Goal: Manage account settings

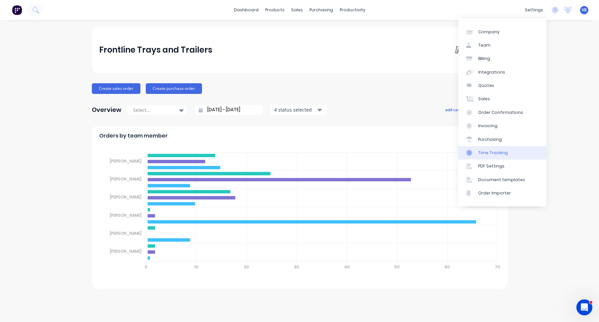
click at [506, 151] on link "Time Tracking" at bounding box center [502, 152] width 88 height 13
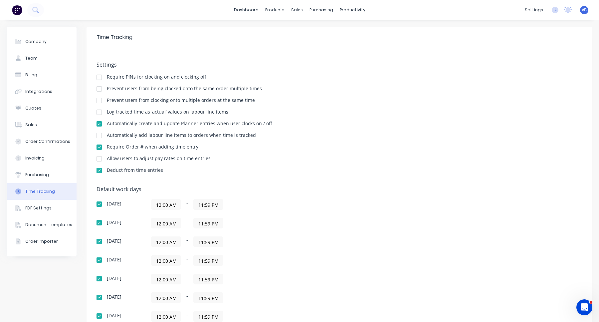
click at [582, 9] on span "VB" at bounding box center [583, 10] width 5 height 6
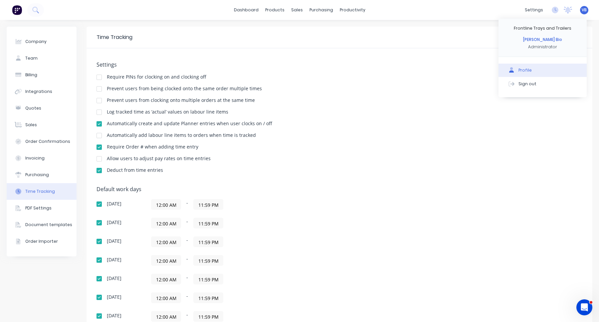
click at [534, 67] on button "Profile" at bounding box center [542, 70] width 88 height 13
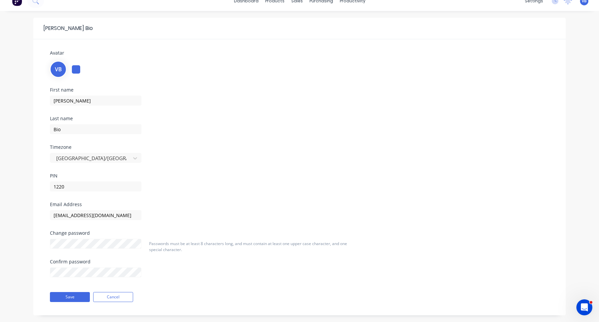
scroll to position [9, 0]
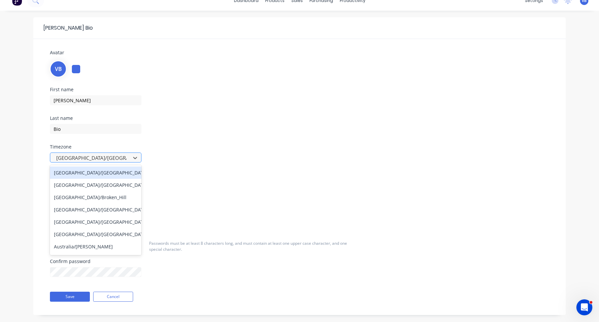
click at [120, 156] on div at bounding box center [92, 158] width 72 height 8
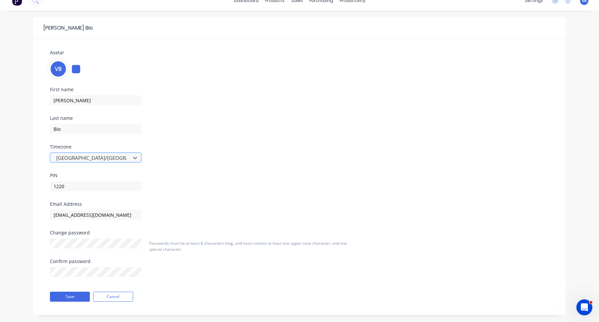
click at [126, 158] on div at bounding box center [92, 158] width 72 height 8
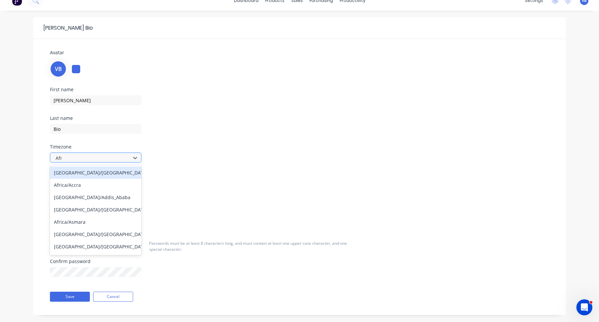
type input "Afri"
click at [113, 171] on div "[GEOGRAPHIC_DATA]/[GEOGRAPHIC_DATA]" at bounding box center [95, 172] width 91 height 12
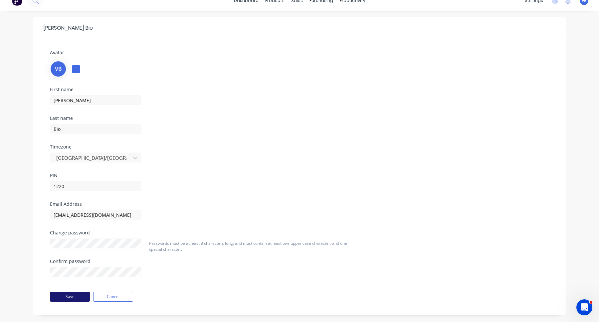
click at [75, 295] on button "Save" at bounding box center [70, 296] width 40 height 10
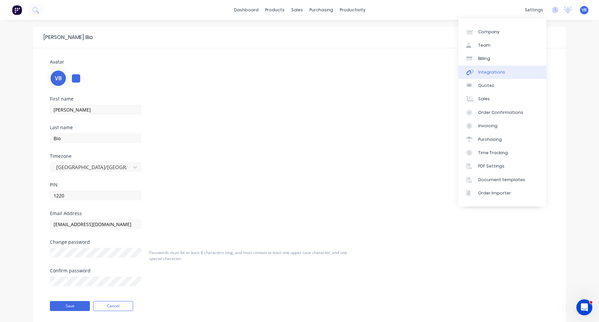
click at [519, 72] on link "Integrations" at bounding box center [502, 72] width 88 height 13
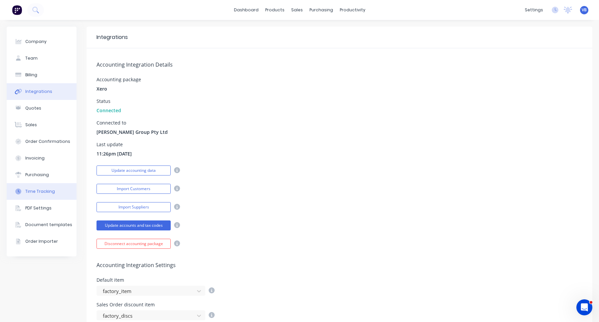
click at [47, 188] on button "Time Tracking" at bounding box center [42, 191] width 70 height 17
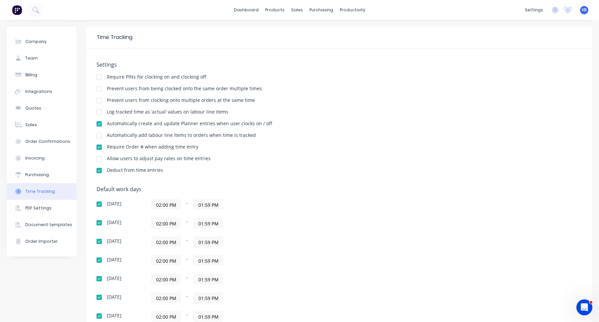
click at [584, 10] on span "VB" at bounding box center [583, 10] width 5 height 6
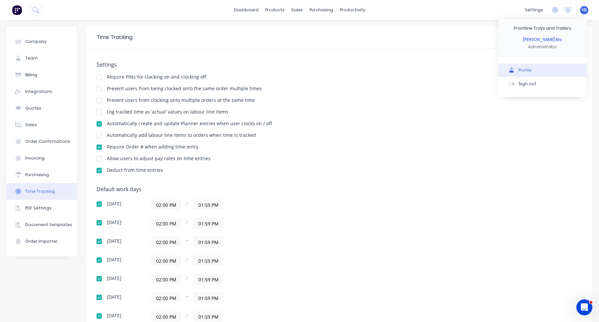
click at [536, 71] on button "Profile" at bounding box center [542, 70] width 88 height 13
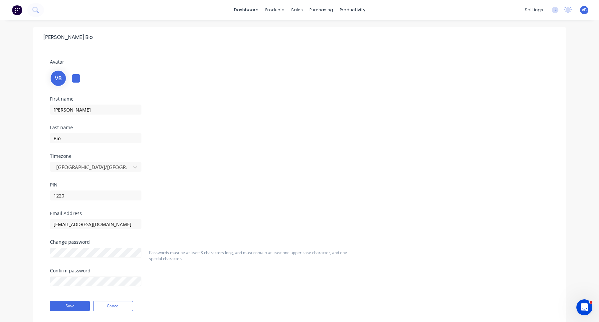
scroll to position [19, 0]
